Goal: Check status

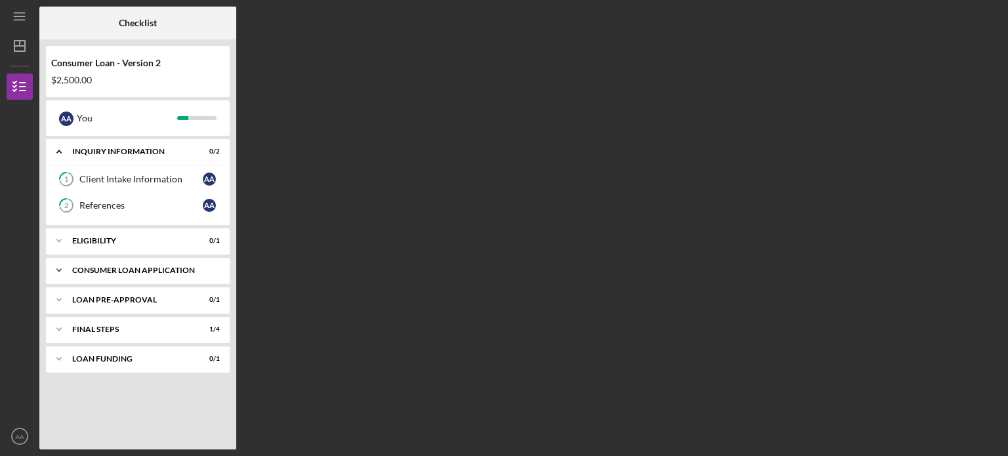
click at [161, 274] on div "Icon/Expander Consumer Loan Application 3 / 5" at bounding box center [138, 270] width 184 height 26
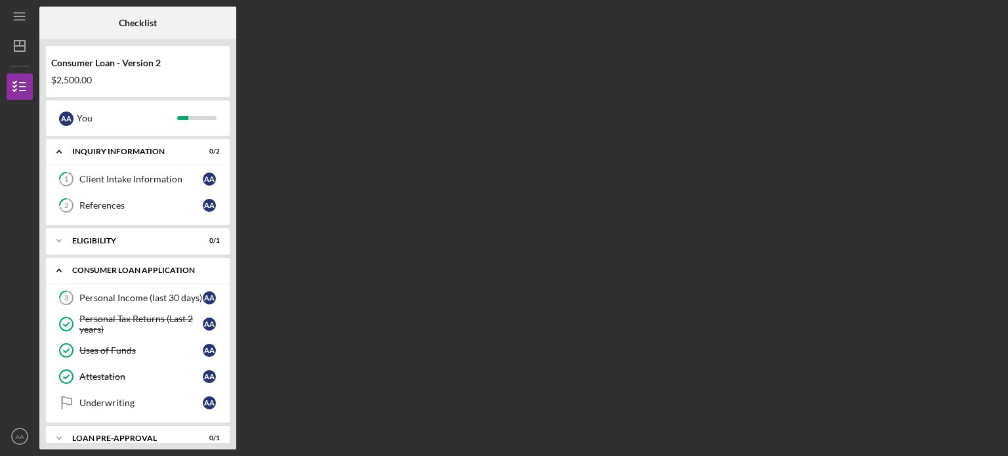
click at [161, 274] on div "Icon/Expander Consumer Loan Application 3 / 5" at bounding box center [138, 270] width 184 height 27
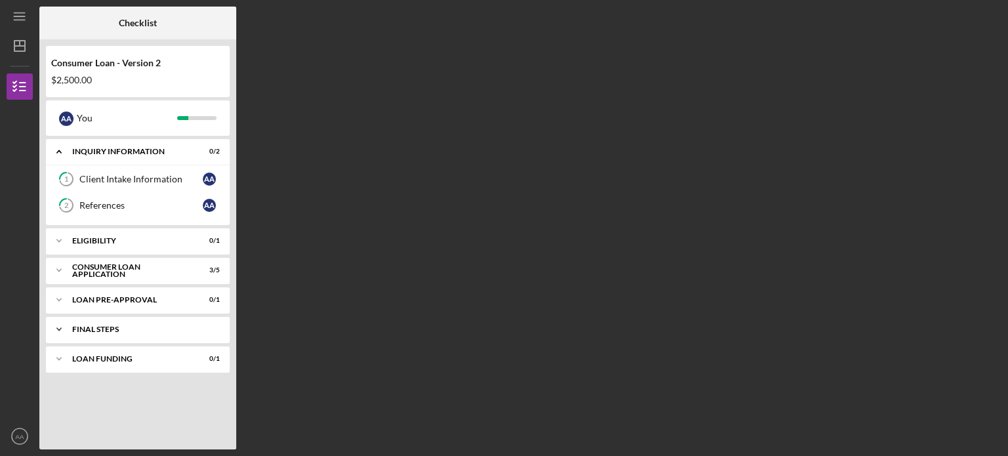
click at [138, 332] on div "FINAL STEPS" at bounding box center [142, 330] width 141 height 8
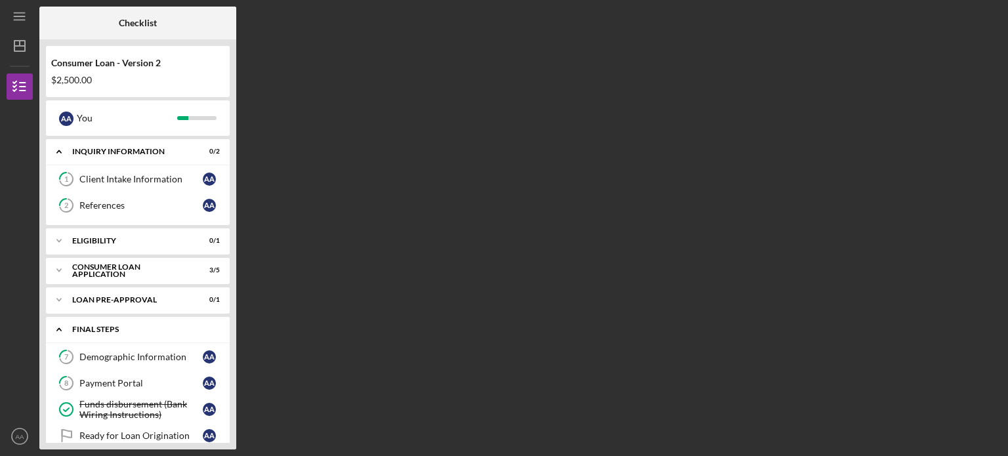
scroll to position [47, 0]
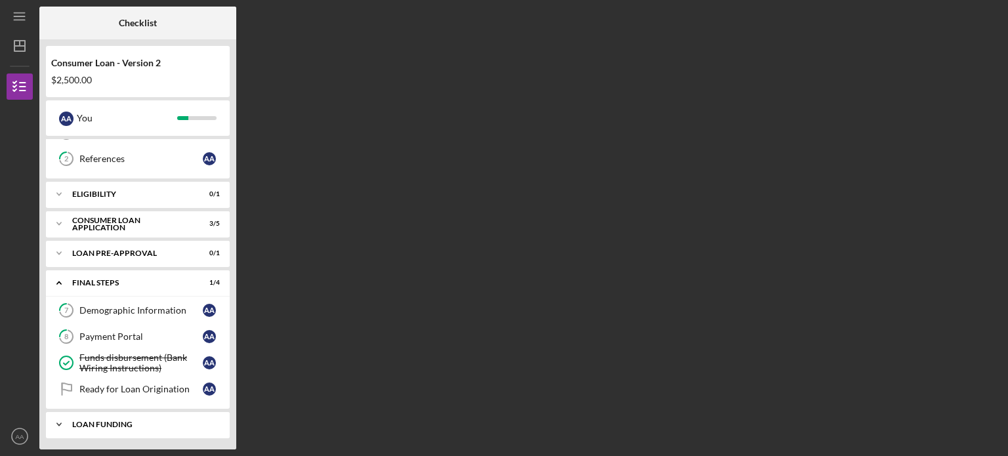
click at [143, 424] on div "Loan Funding" at bounding box center [142, 425] width 141 height 8
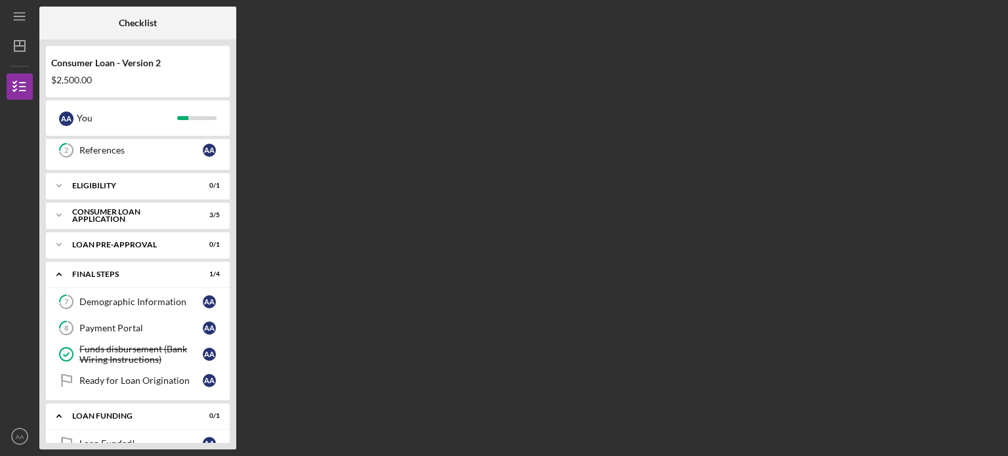
scroll to position [79, 0]
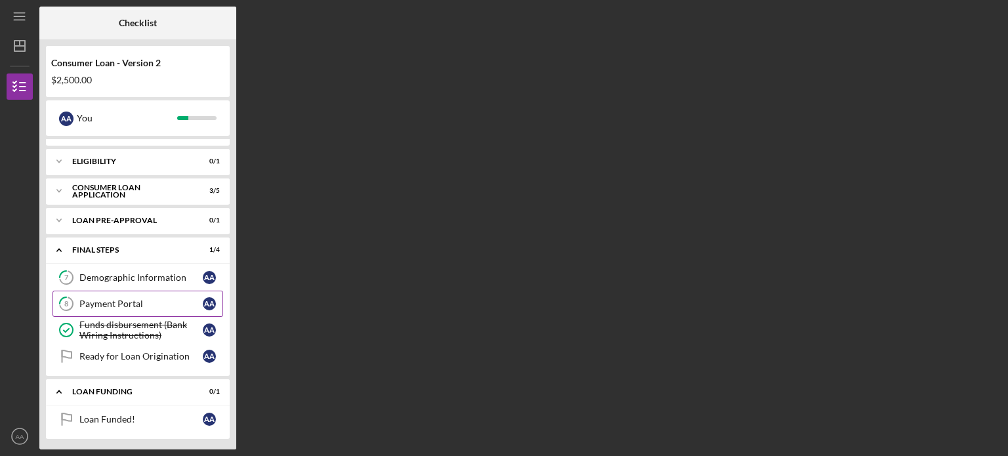
click at [126, 303] on div "Payment Portal" at bounding box center [140, 304] width 123 height 11
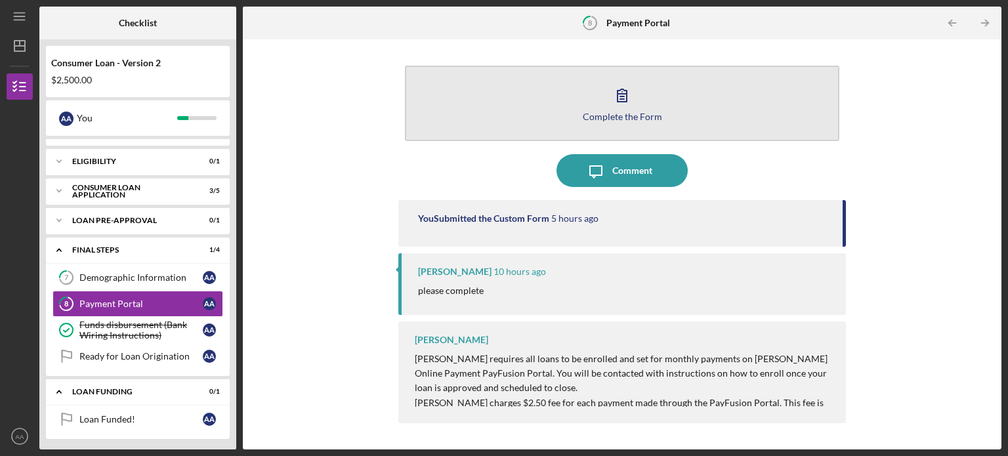
click at [616, 98] on icon "button" at bounding box center [622, 95] width 33 height 33
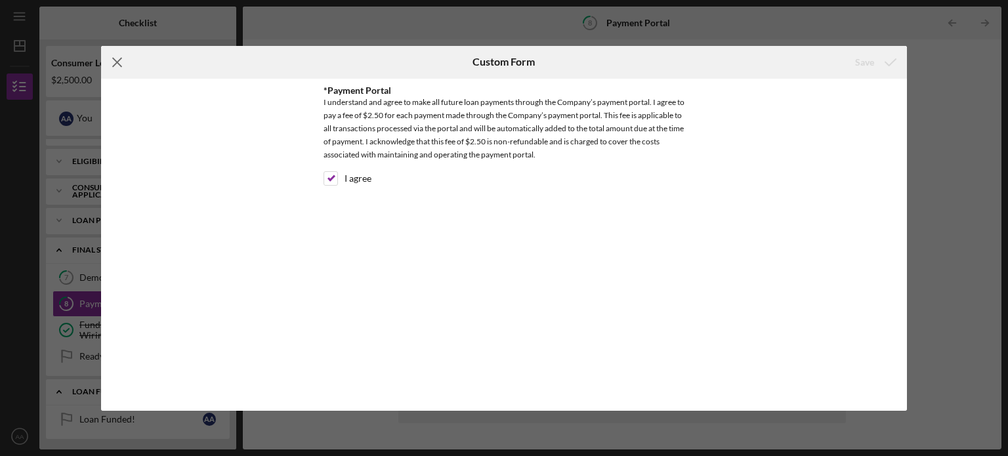
click at [111, 58] on icon "Icon/Menu Close" at bounding box center [117, 62] width 33 height 33
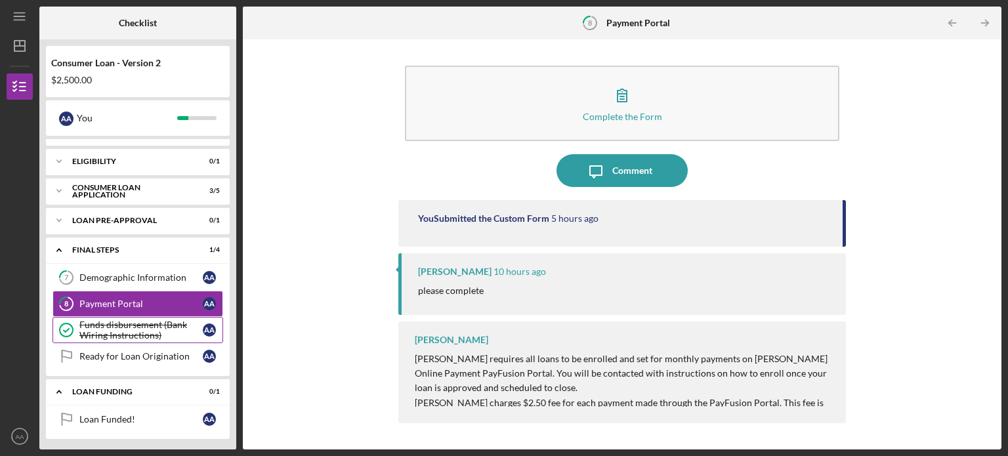
click at [112, 331] on div "Funds disbursement (Bank Wiring Instructions)" at bounding box center [140, 330] width 123 height 21
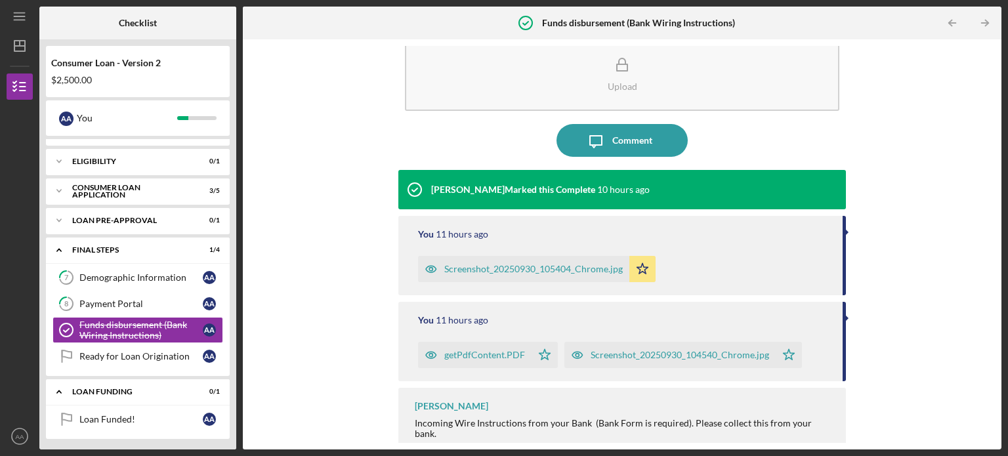
scroll to position [41, 0]
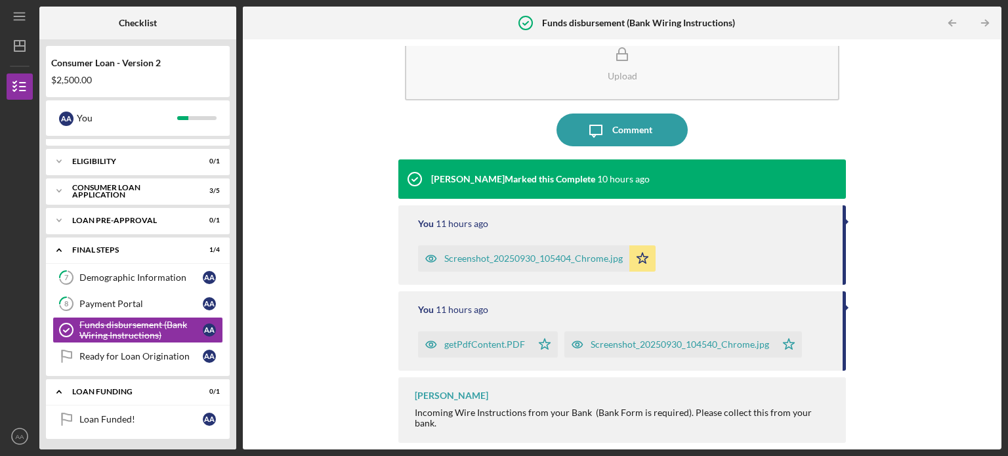
click at [463, 344] on div "getPdfContent.PDF" at bounding box center [484, 344] width 81 height 11
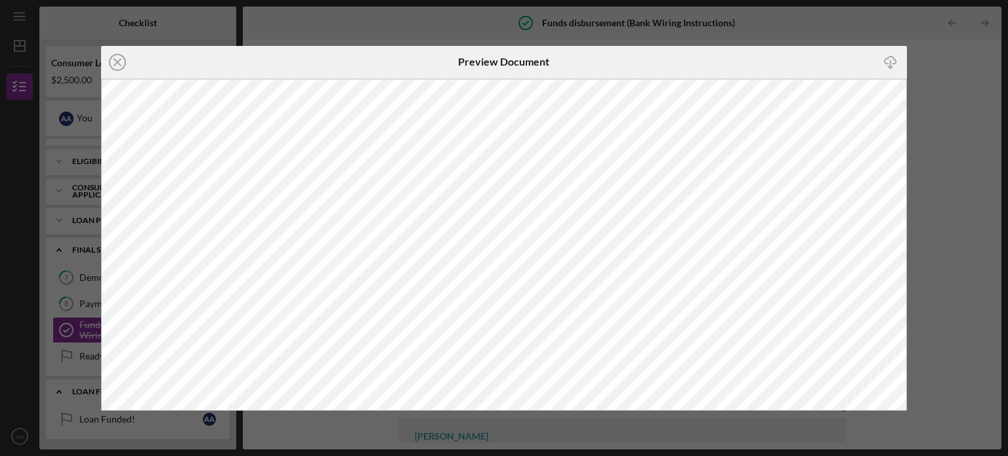
click at [971, 252] on div "Icon/Close Preview Document Icon/Download" at bounding box center [504, 228] width 1008 height 456
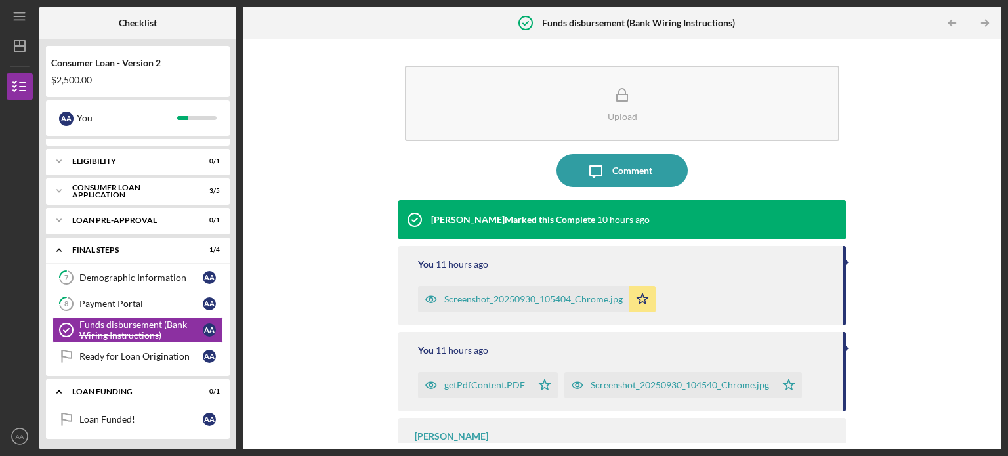
click at [513, 303] on div "Screenshot_20250930_105404_Chrome.jpg" at bounding box center [533, 299] width 179 height 11
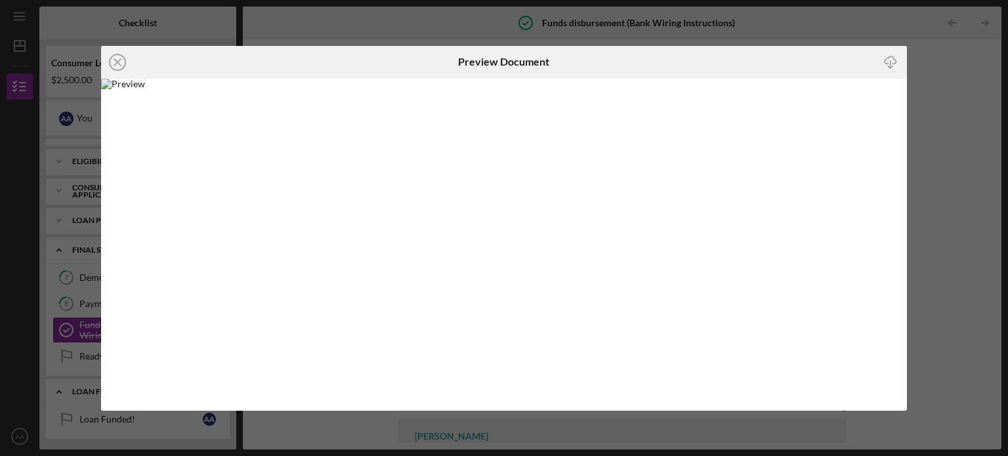
click at [503, 228] on img at bounding box center [504, 245] width 807 height 332
click at [992, 214] on div "Icon/Close Preview Document Icon/Download" at bounding box center [504, 228] width 1008 height 456
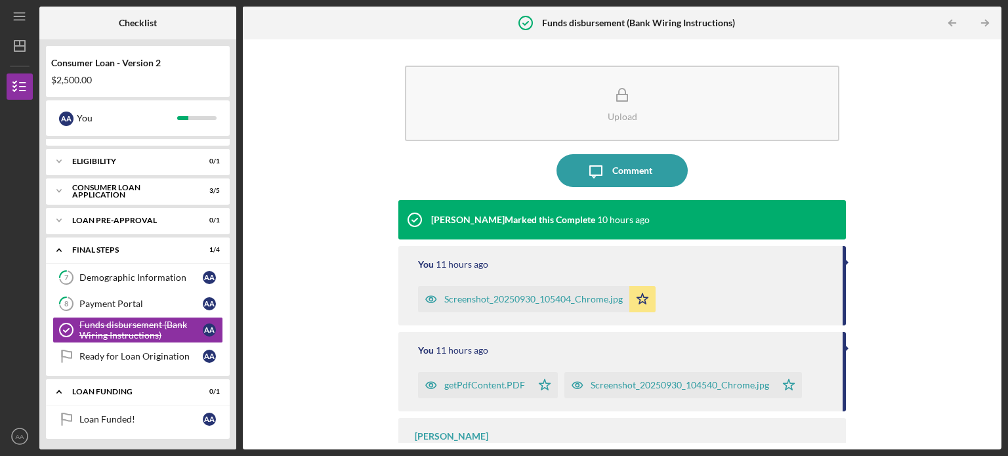
click at [636, 389] on div "Screenshot_20250930_104540_Chrome.jpg" at bounding box center [680, 385] width 179 height 11
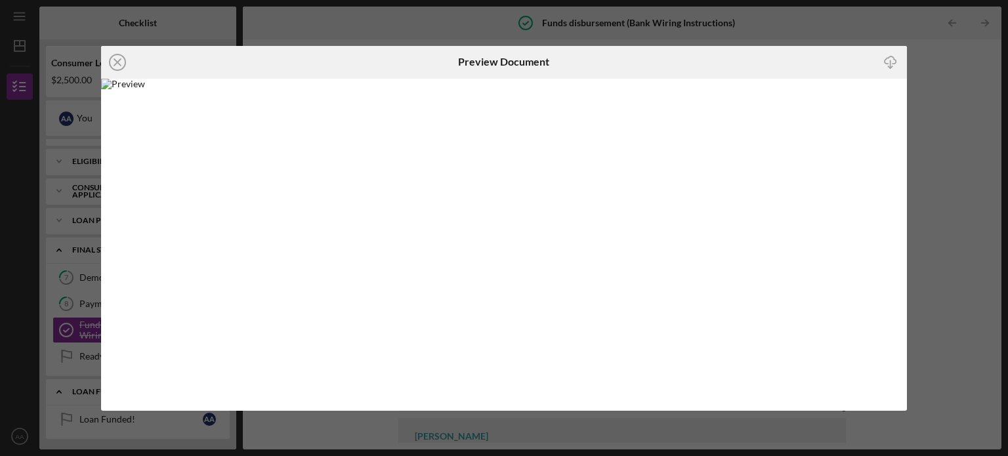
click at [946, 215] on div "Icon/Close Preview Document Icon/Download" at bounding box center [504, 228] width 1008 height 456
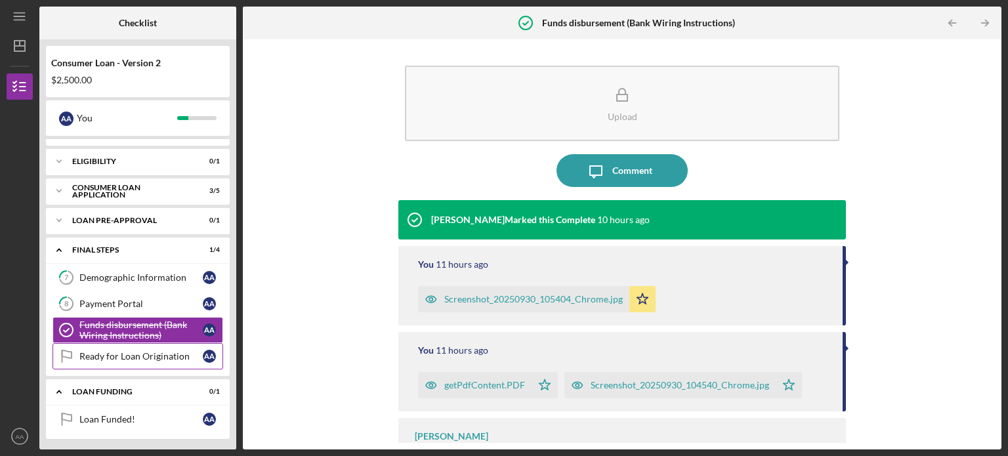
click at [127, 360] on link "Ready for Loan Origination Ready for Loan Origination A A" at bounding box center [138, 356] width 171 height 26
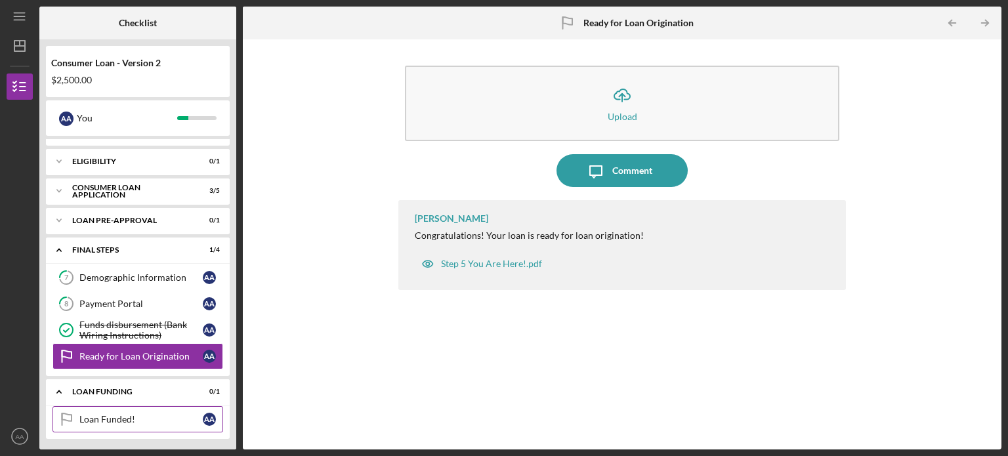
click at [81, 415] on div "Loan Funded!" at bounding box center [140, 419] width 123 height 11
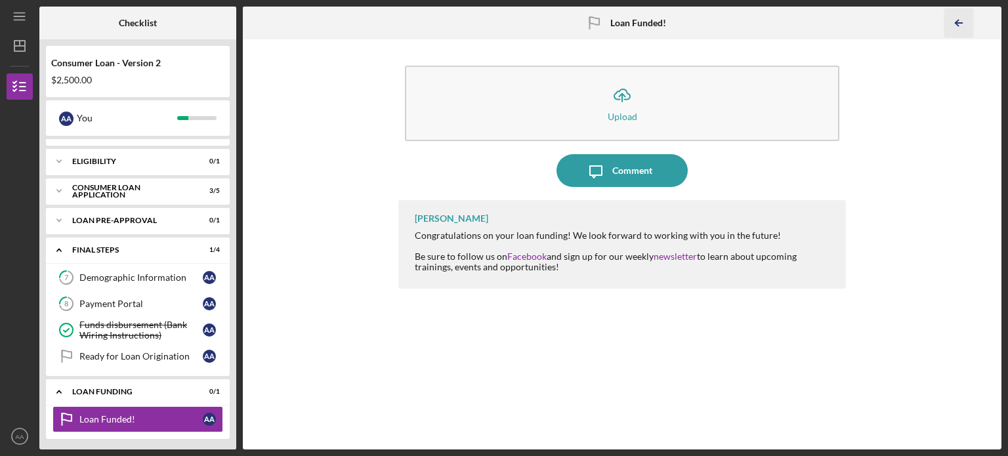
click at [960, 19] on icon "Icon/Table Pagination Arrow" at bounding box center [959, 24] width 30 height 30
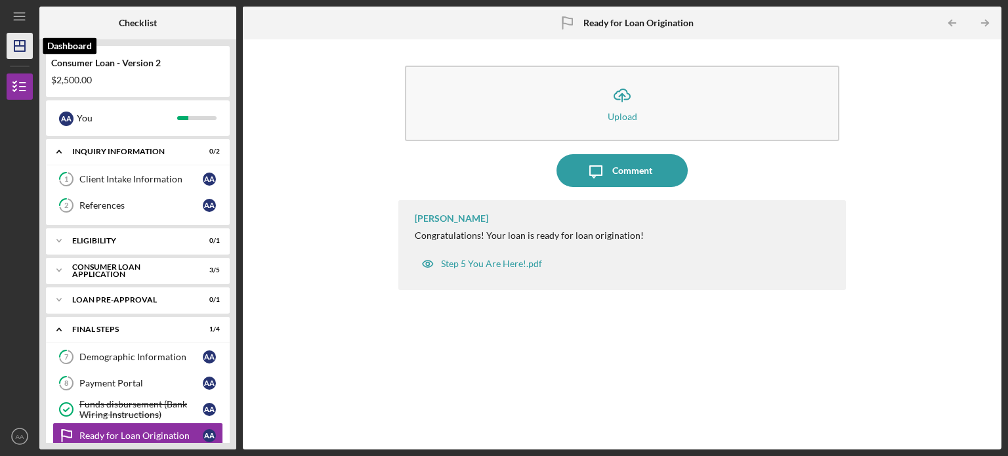
click at [16, 41] on polygon "button" at bounding box center [19, 46] width 11 height 11
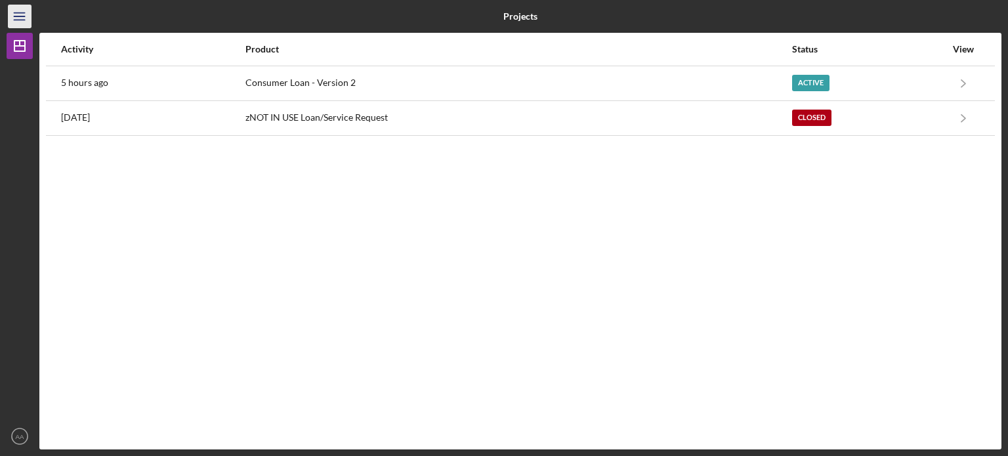
click at [22, 24] on icon "Icon/Menu" at bounding box center [20, 17] width 30 height 30
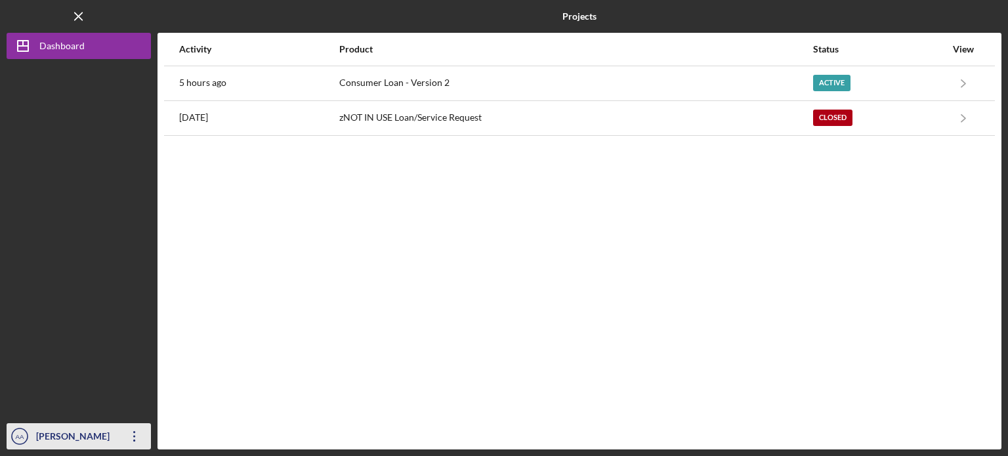
click at [137, 439] on icon "Icon/Overflow" at bounding box center [134, 436] width 33 height 33
click at [407, 347] on div "Activity Product Status View 5 hours ago Consumer Loan - Version 2 Active Icon/…" at bounding box center [580, 241] width 844 height 417
